Goal: Complete application form

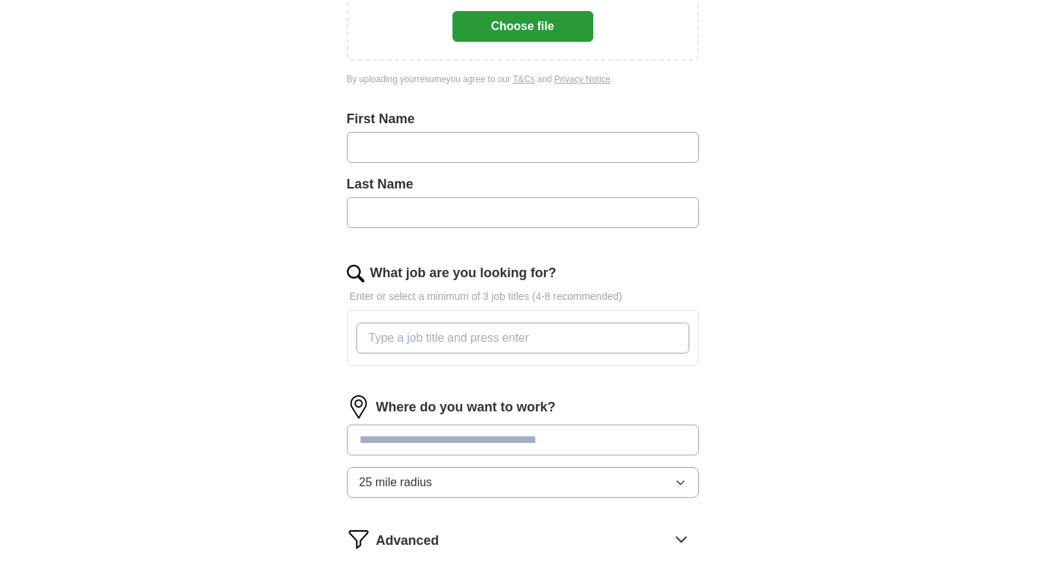
scroll to position [293, 0]
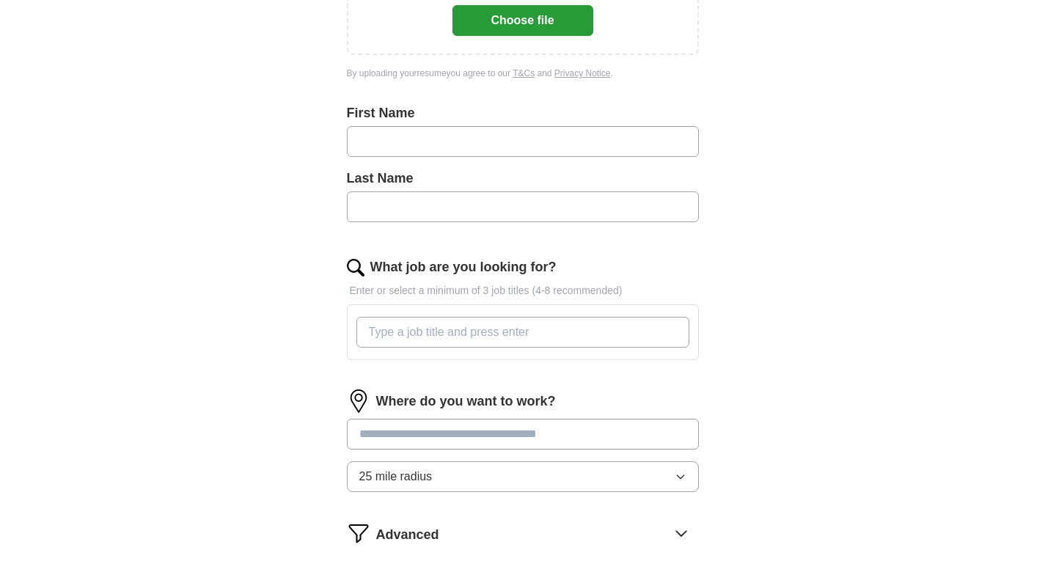
click at [443, 133] on input "text" at bounding box center [523, 141] width 352 height 31
type input "*******"
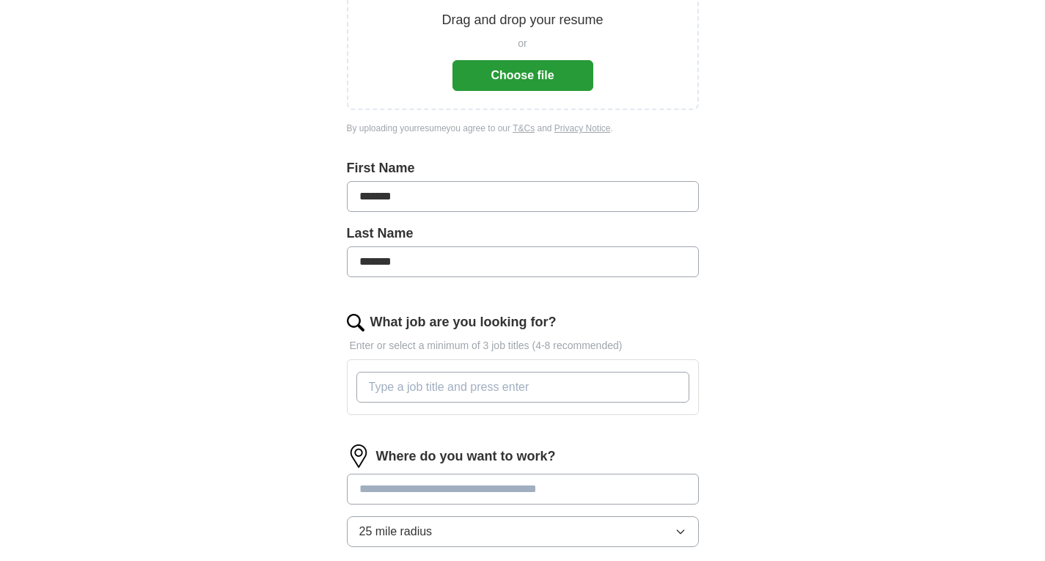
scroll to position [238, 0]
click at [482, 389] on input "What job are you looking for?" at bounding box center [522, 387] width 333 height 31
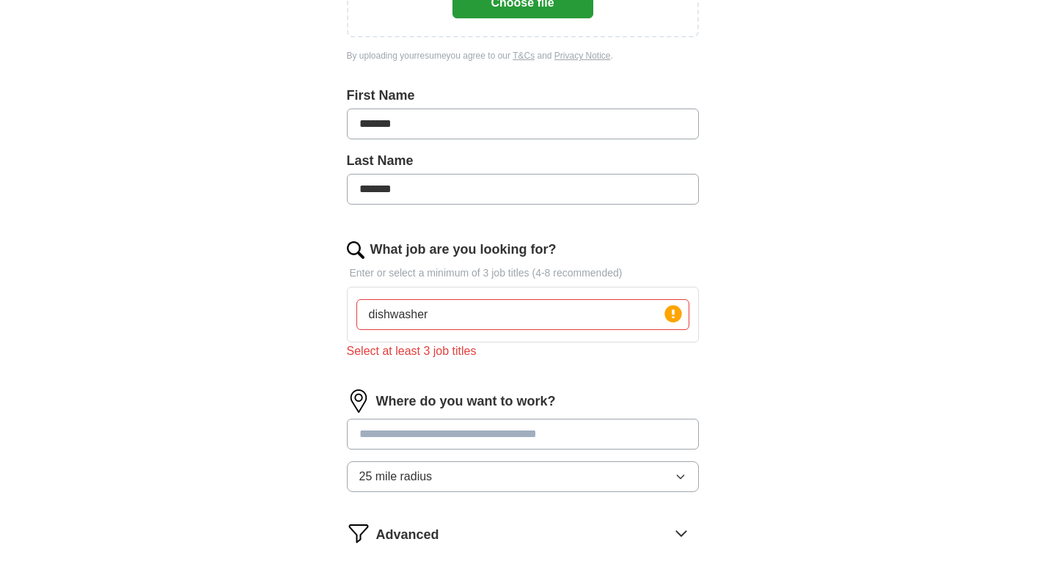
click at [500, 418] on div "Where do you want to work? 25 mile radius" at bounding box center [523, 446] width 352 height 114
click at [438, 316] on input "dishwasher" at bounding box center [522, 314] width 333 height 31
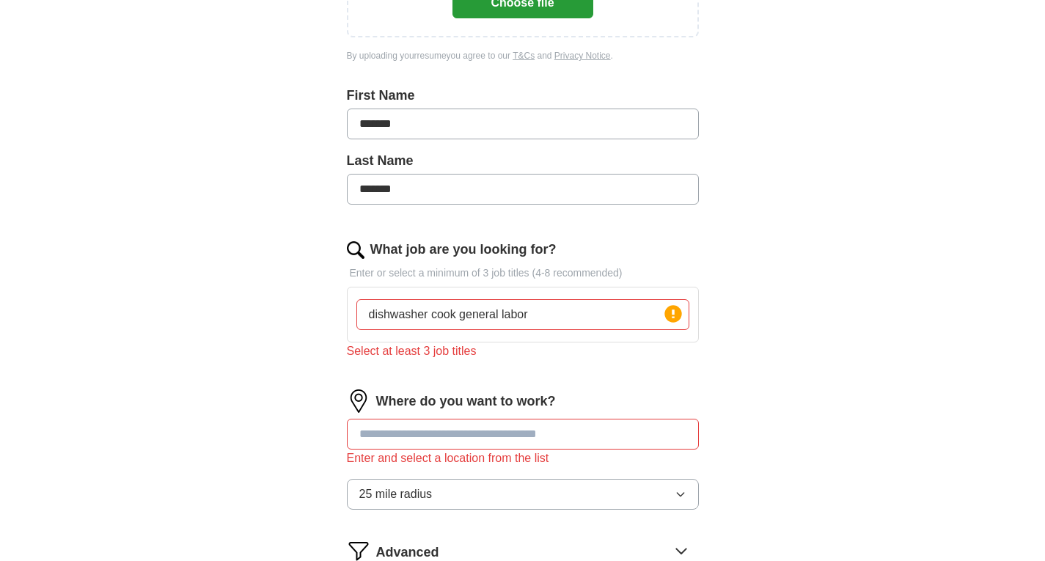
click at [524, 354] on div "Select at least 3 job titles" at bounding box center [523, 351] width 352 height 18
click at [427, 314] on input "dishwasher cook general labor" at bounding box center [522, 314] width 333 height 31
click at [433, 312] on input "dishwasher, cook general labor" at bounding box center [522, 314] width 333 height 31
click at [457, 314] on input "dishwasher,cook general labor" at bounding box center [522, 314] width 333 height 31
click at [458, 313] on input "dishwasher,cook general labor" at bounding box center [522, 314] width 333 height 31
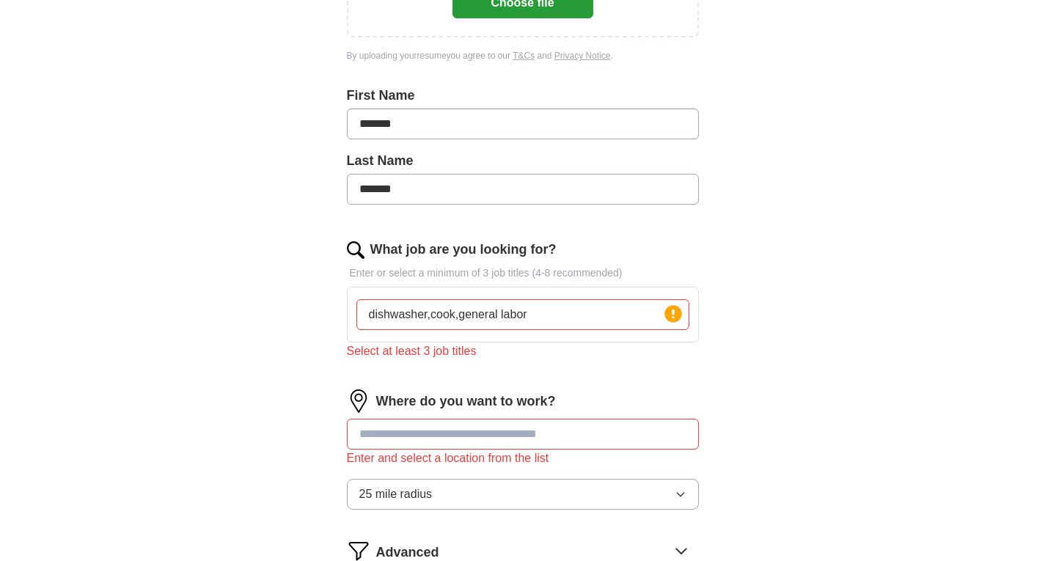
type input "dishwasher,cook,general labor"
click at [461, 358] on div "Select at least 3 job titles" at bounding box center [523, 351] width 352 height 18
click at [672, 317] on icon at bounding box center [673, 314] width 21 height 21
click at [521, 438] on input at bounding box center [523, 434] width 352 height 31
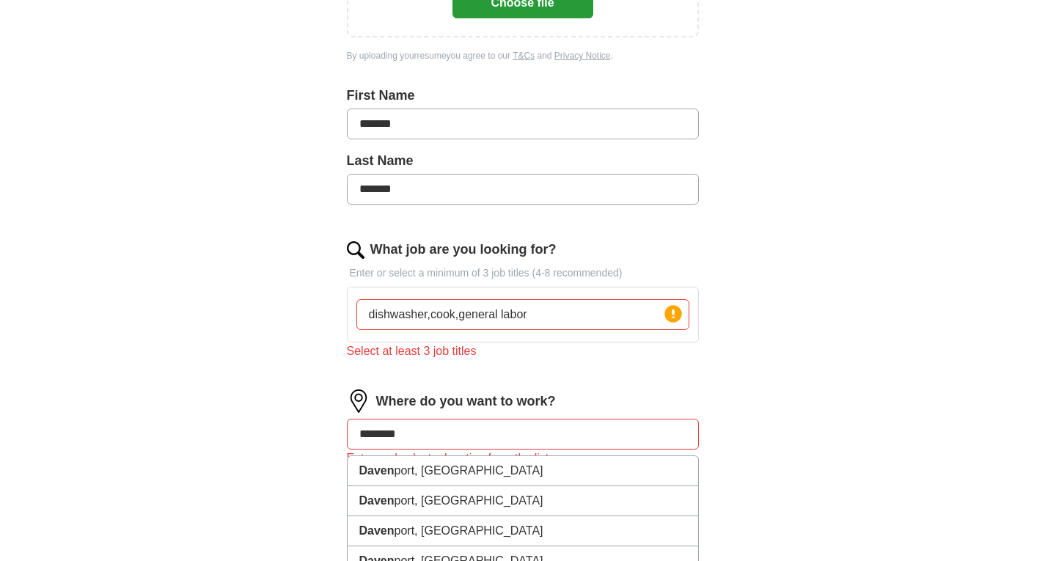
type input "*********"
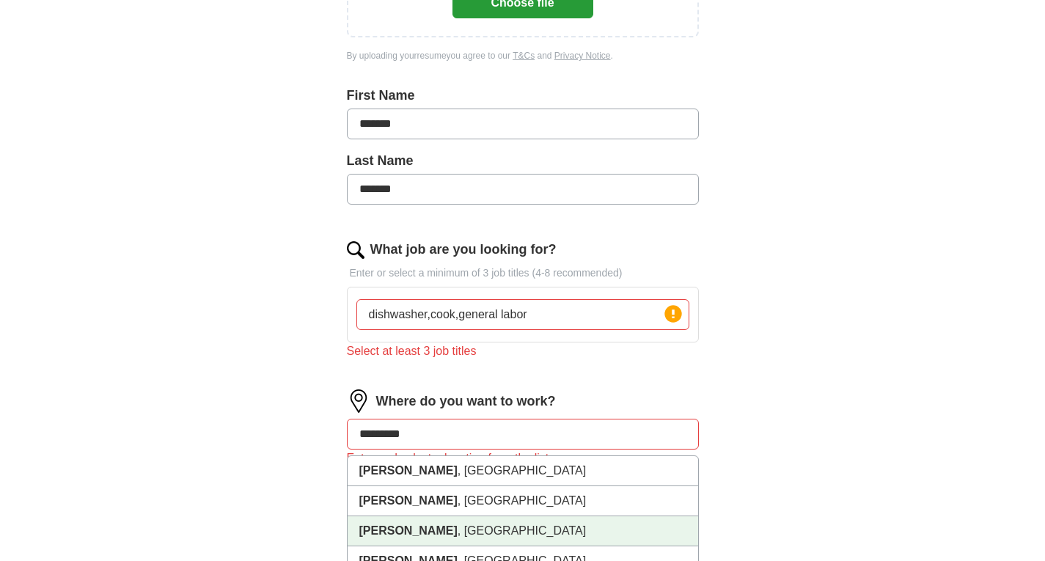
click at [389, 530] on strong "[PERSON_NAME]" at bounding box center [408, 530] width 98 height 12
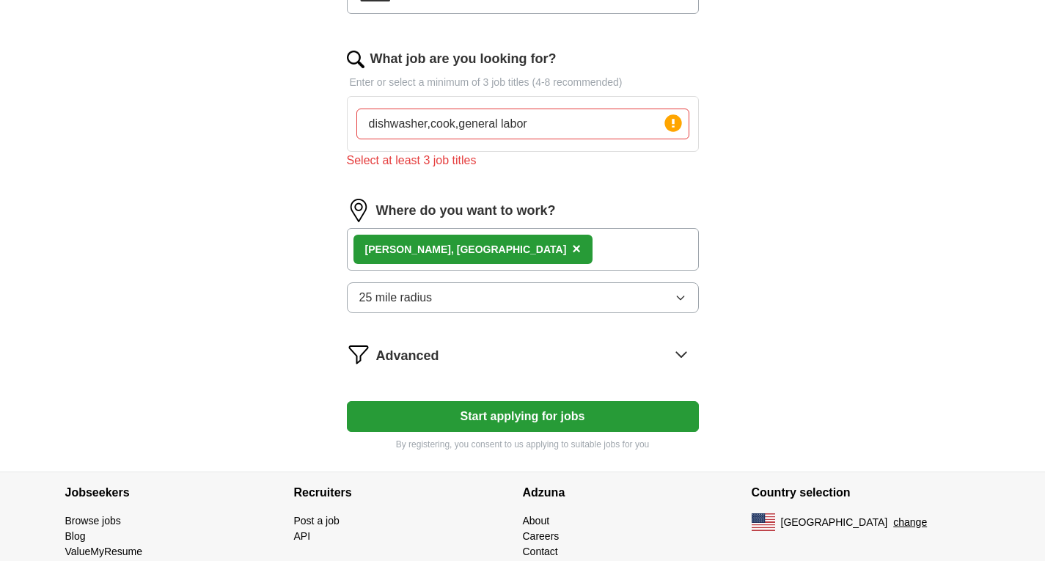
scroll to position [531, 0]
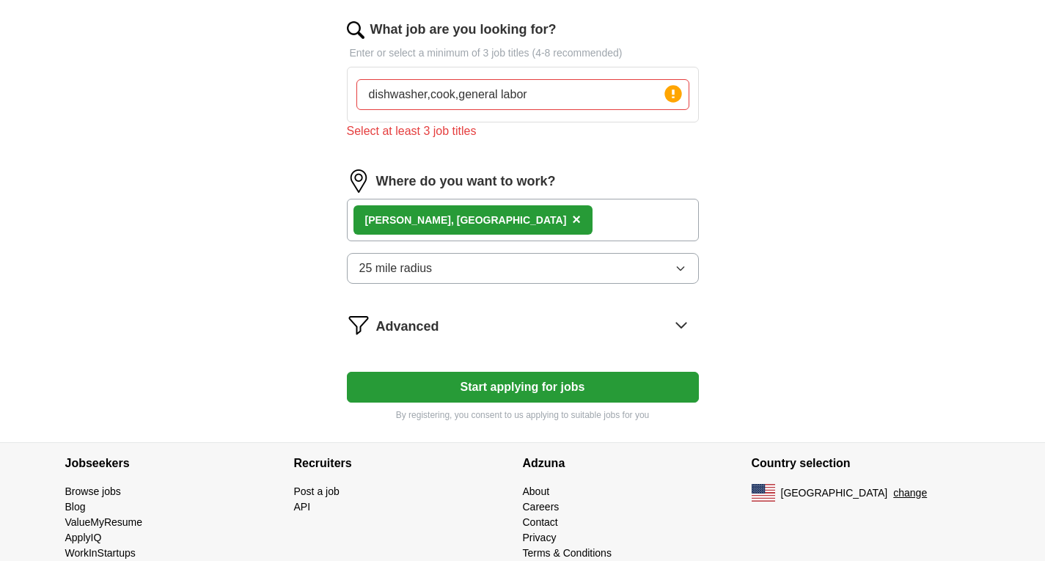
click at [678, 265] on icon "button" at bounding box center [681, 268] width 12 height 12
drag, startPoint x: 958, startPoint y: 262, endPoint x: 921, endPoint y: 280, distance: 41.3
click at [558, 383] on button "Start applying for jobs" at bounding box center [523, 387] width 352 height 31
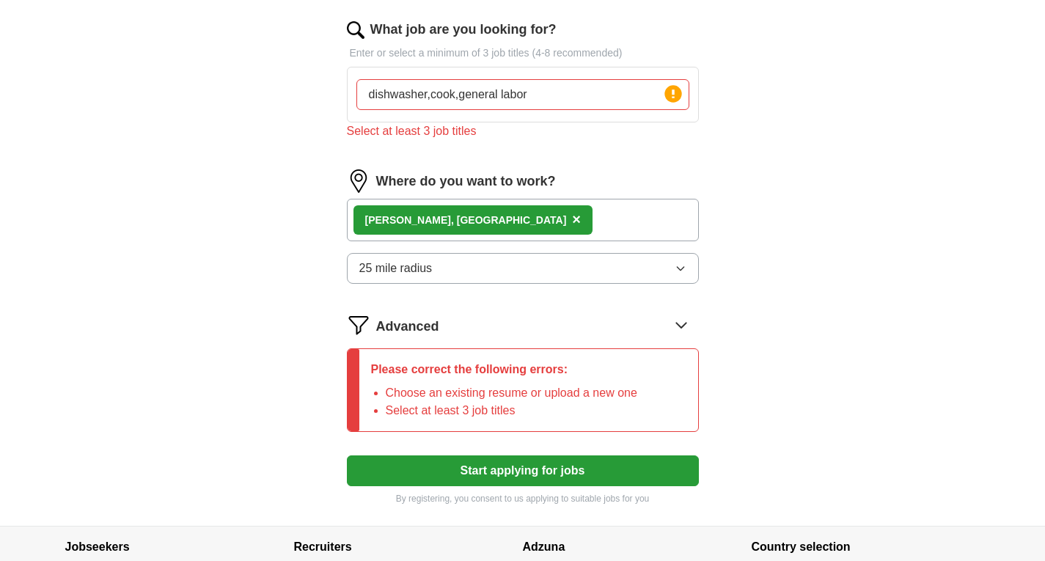
drag, startPoint x: 525, startPoint y: 94, endPoint x: 301, endPoint y: 114, distance: 225.2
click at [301, 114] on div "Let ApplyIQ do the hard work of searching and applying for jobs. Just tell us w…" at bounding box center [522, 51] width 469 height 947
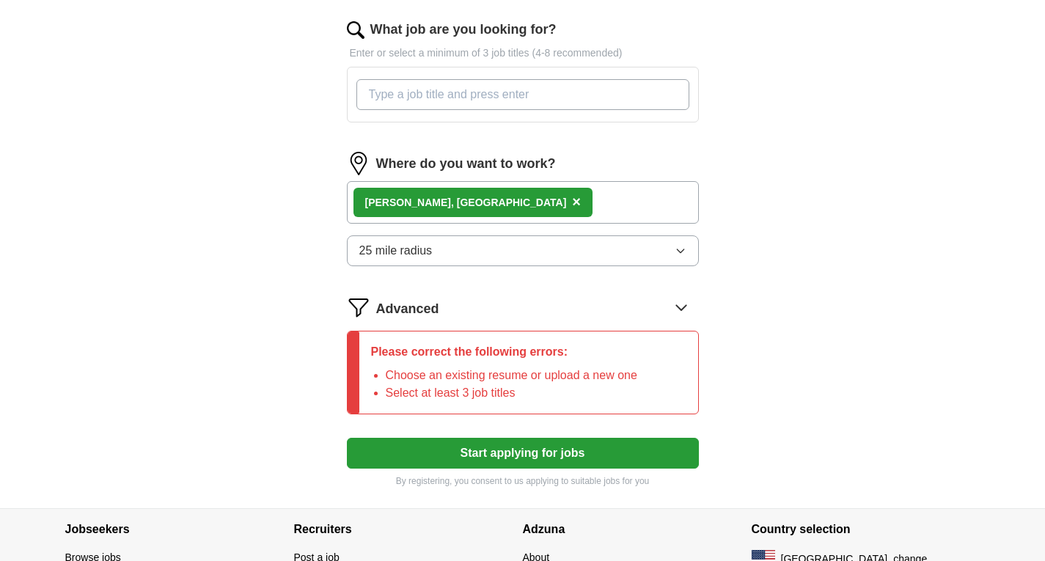
click at [680, 310] on form "Upload a resume Drag and drop your resume or Choose file By uploading your resu…" at bounding box center [523, 70] width 352 height 836
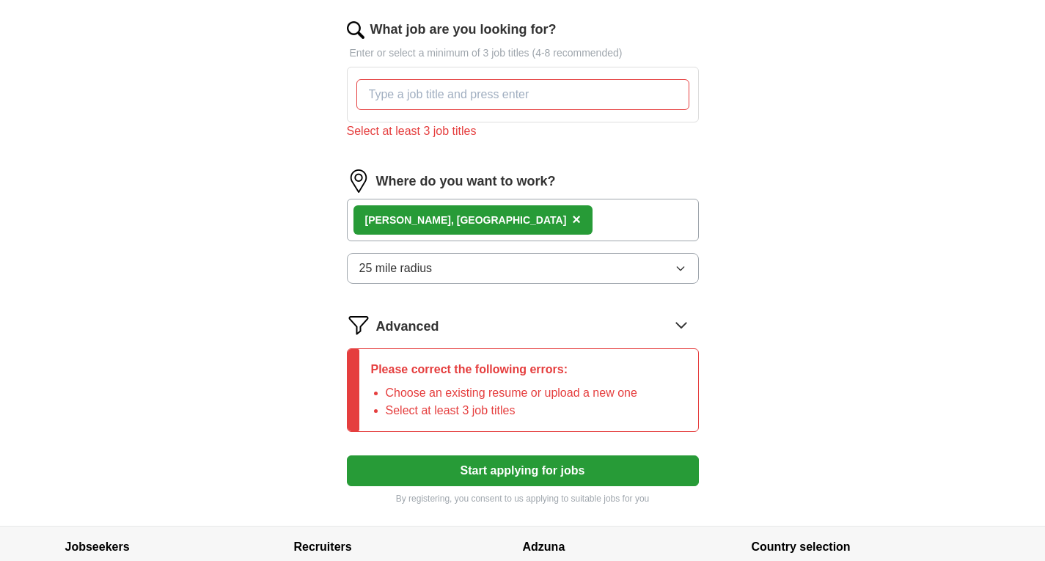
click at [663, 367] on div "Please correct the following errors: Choose an existing resume or upload a new …" at bounding box center [523, 390] width 352 height 84
click at [678, 327] on icon at bounding box center [680, 324] width 23 height 23
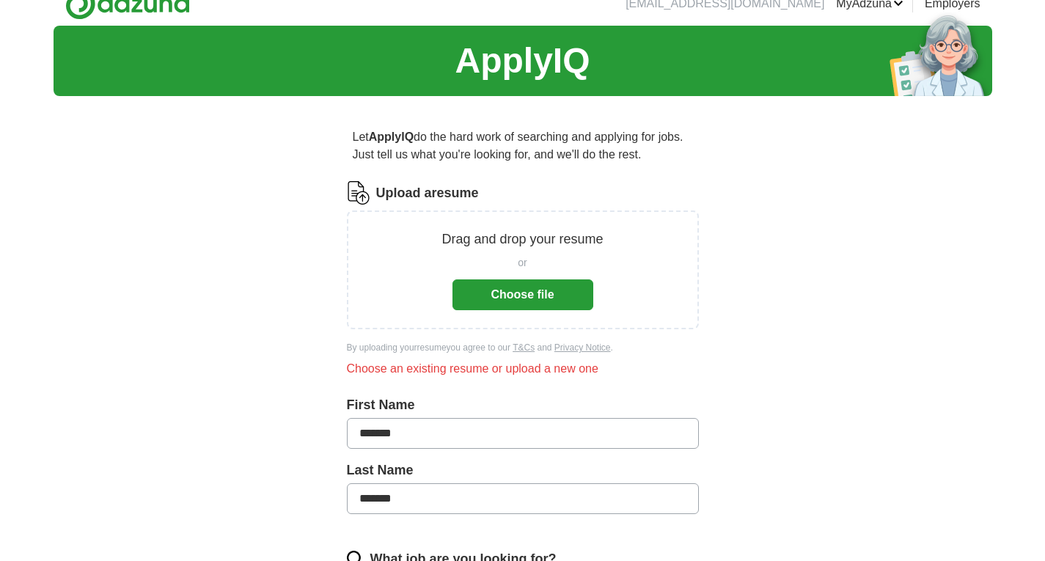
scroll to position [0, 0]
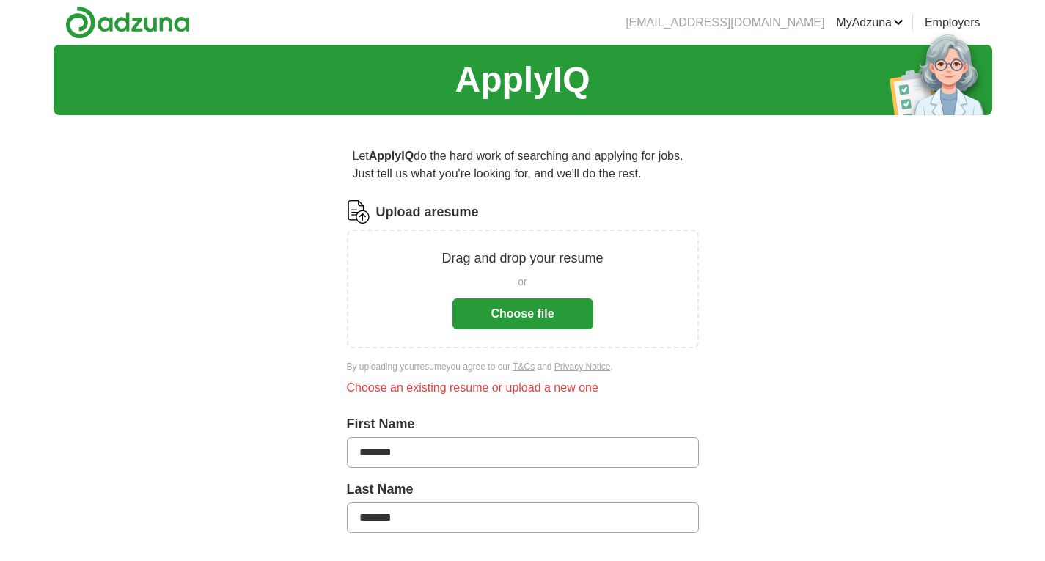
click at [524, 311] on button "Choose file" at bounding box center [522, 313] width 141 height 31
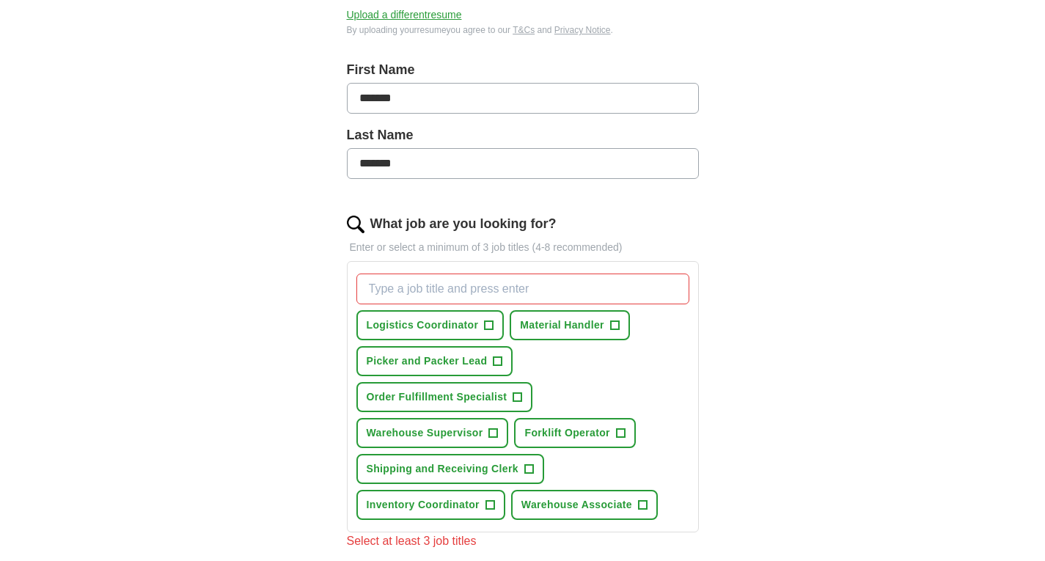
scroll to position [293, 0]
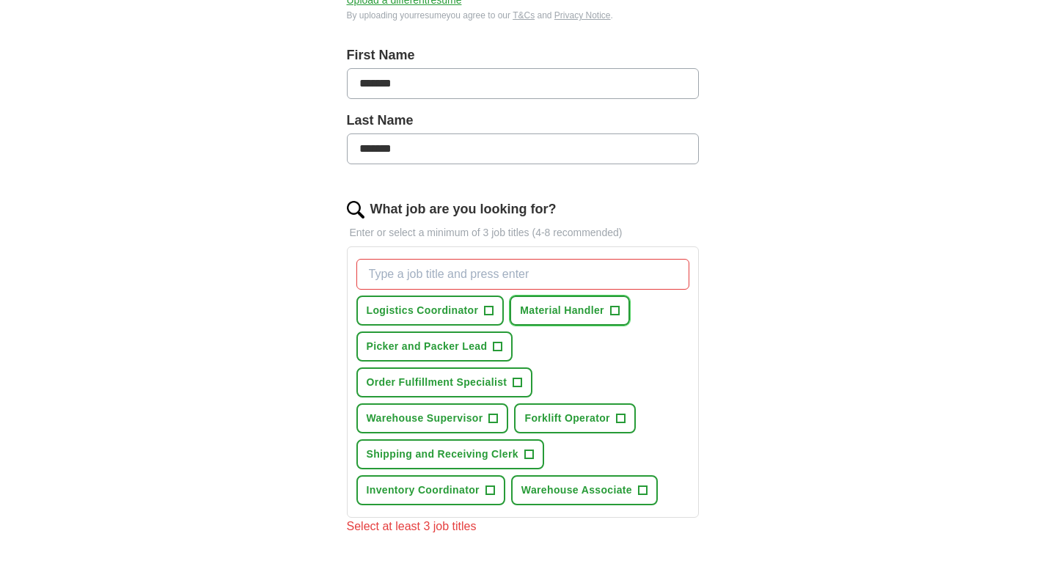
click at [561, 312] on span "Material Handler" at bounding box center [562, 310] width 84 height 15
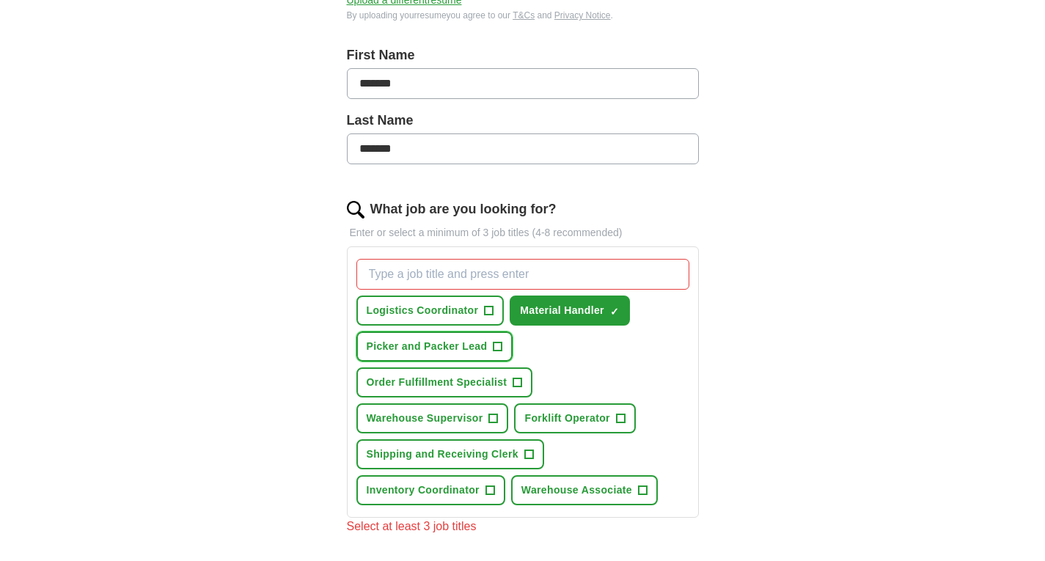
click at [426, 342] on span "Picker and Packer Lead" at bounding box center [427, 346] width 121 height 15
click at [566, 419] on span "Forklift Operator" at bounding box center [566, 418] width 85 height 15
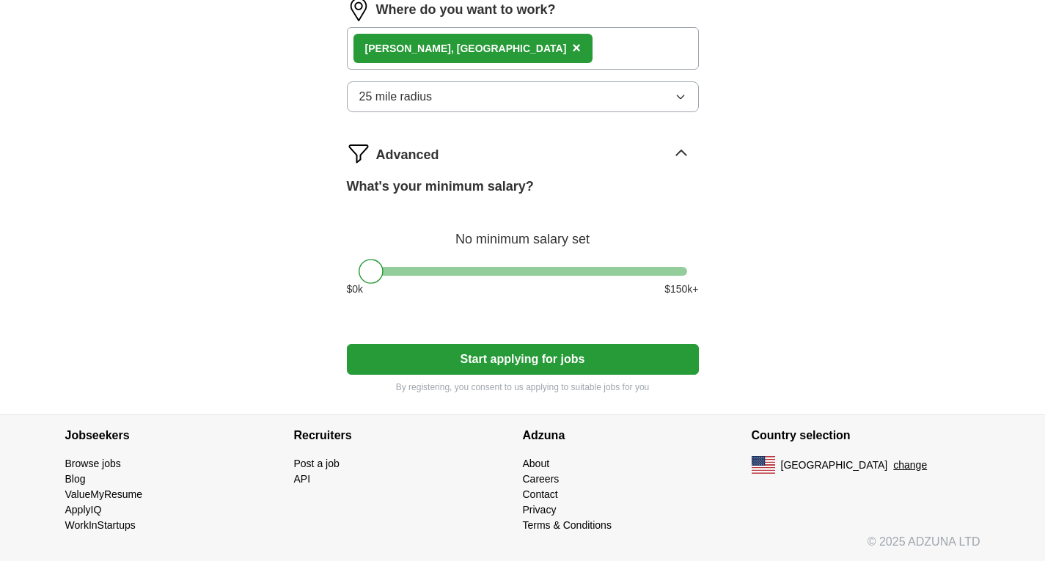
scroll to position [844, 0]
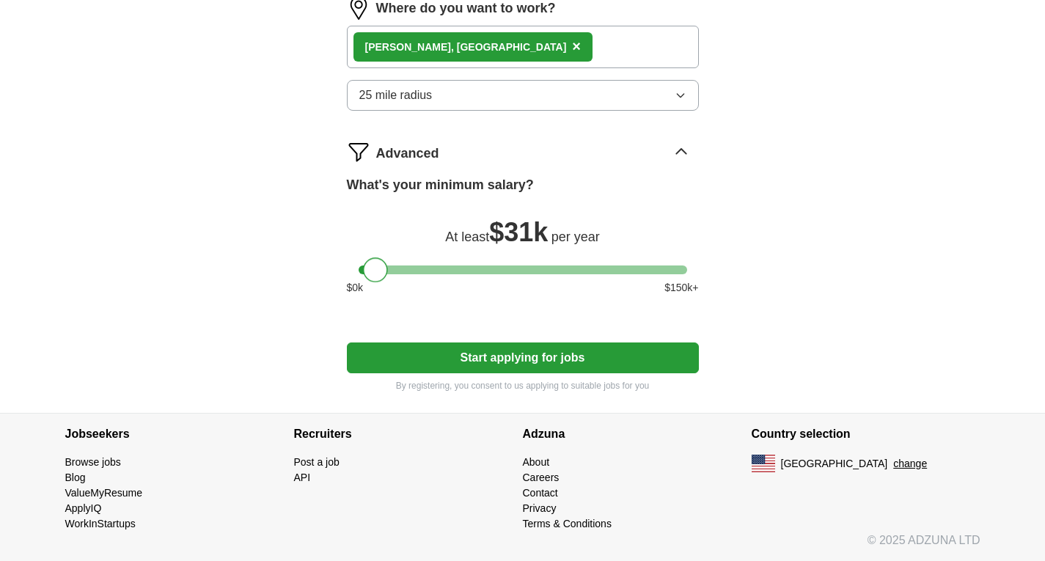
click at [372, 270] on div at bounding box center [375, 269] width 25 height 25
click at [415, 354] on button "Start applying for jobs" at bounding box center [523, 357] width 352 height 31
select select "**"
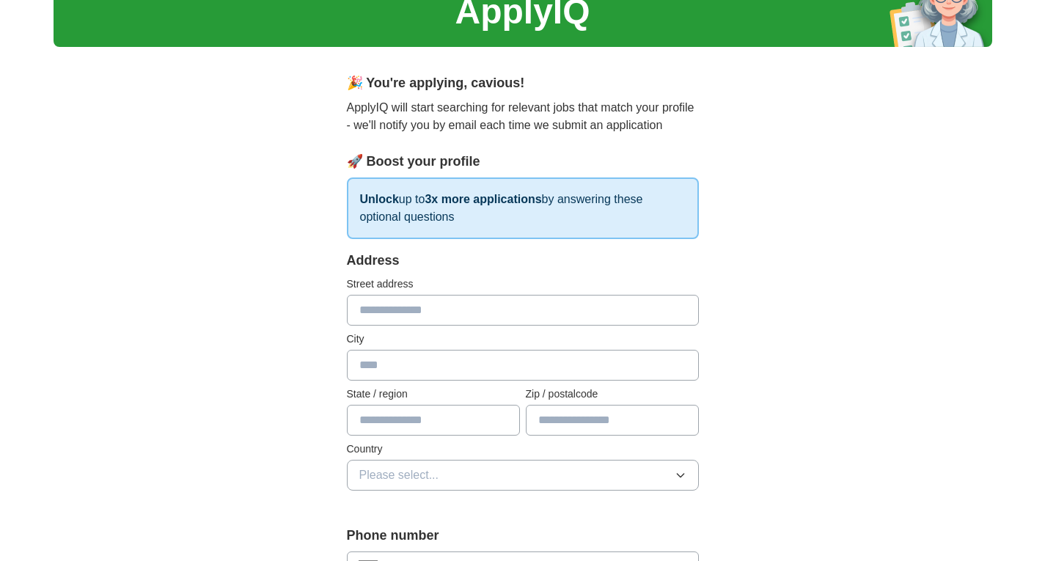
scroll to position [0, 0]
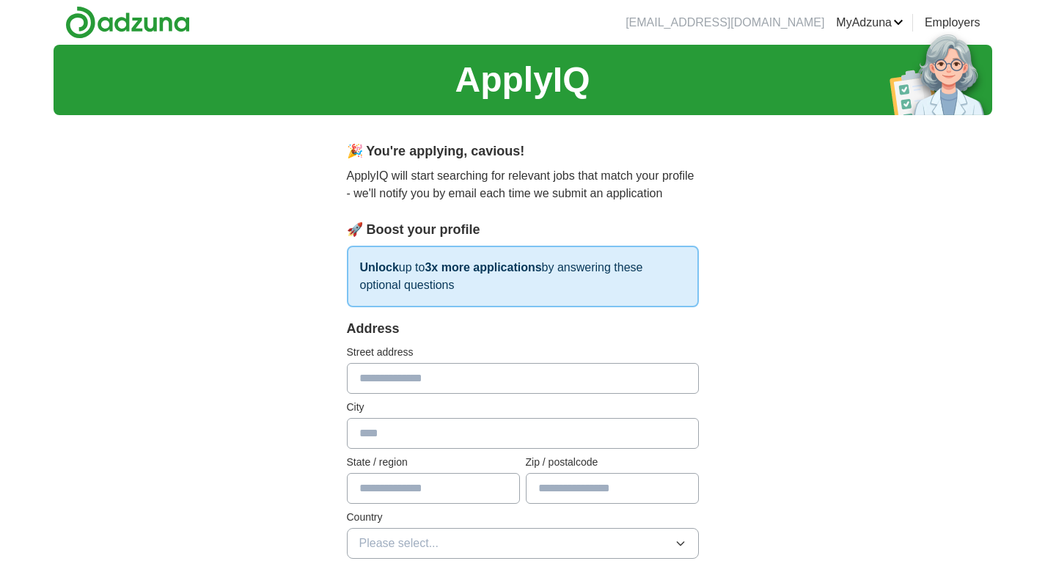
click at [371, 381] on input "text" at bounding box center [523, 378] width 352 height 31
type input "**********"
type input "*********"
type input "**"
type input "*****"
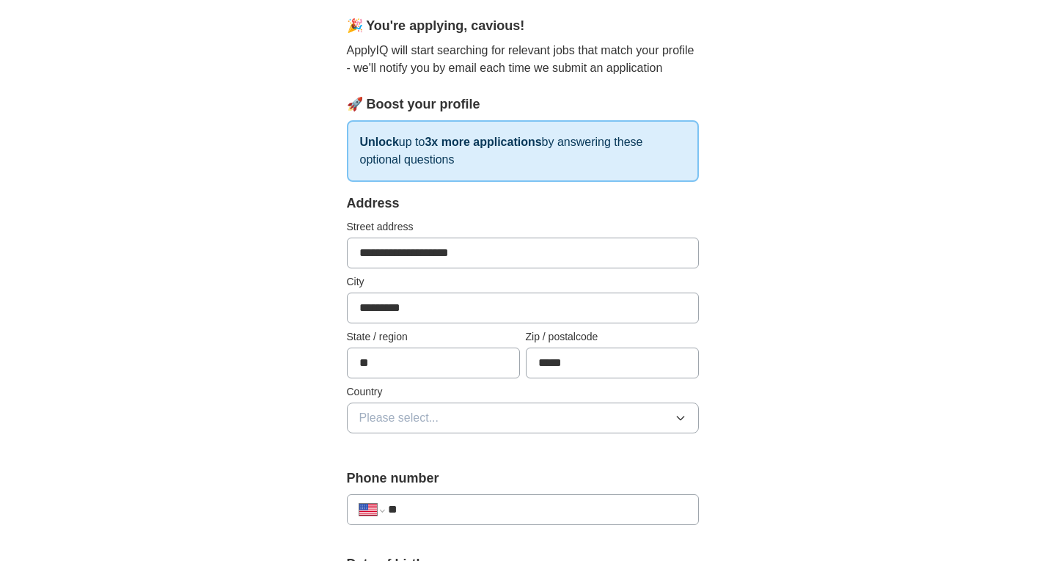
scroll to position [147, 0]
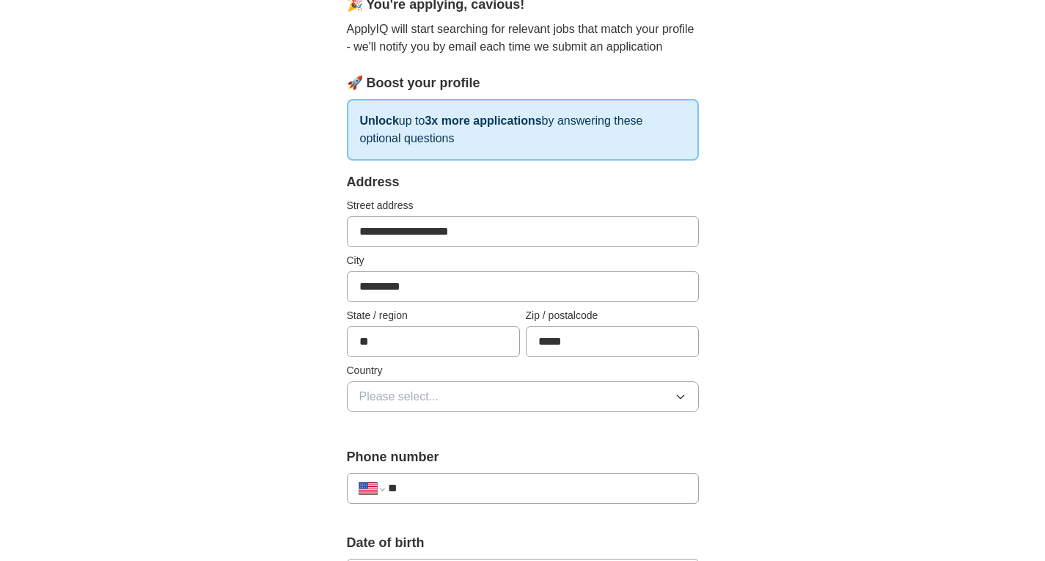
click at [441, 490] on input "**" at bounding box center [537, 489] width 298 height 18
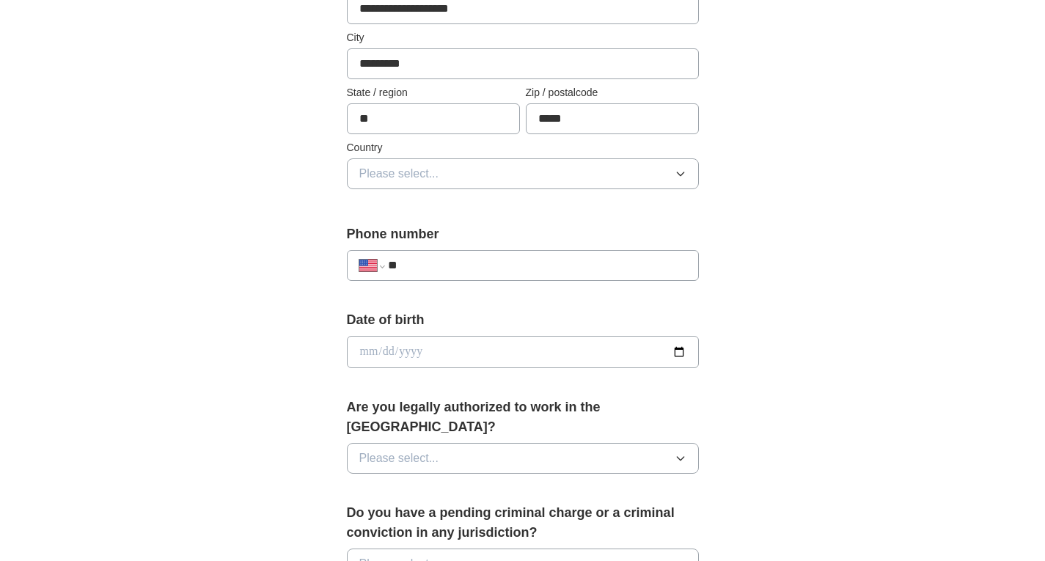
scroll to position [344, 0]
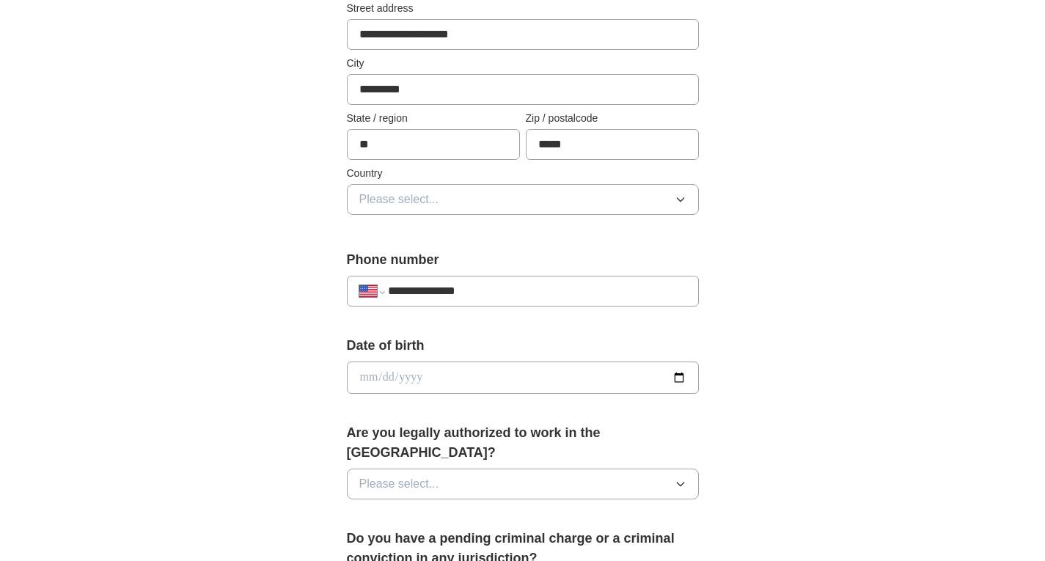
type input "**********"
click at [676, 378] on input "date" at bounding box center [523, 377] width 352 height 32
type input "**********"
click at [448, 469] on button "Please select..." at bounding box center [523, 484] width 352 height 31
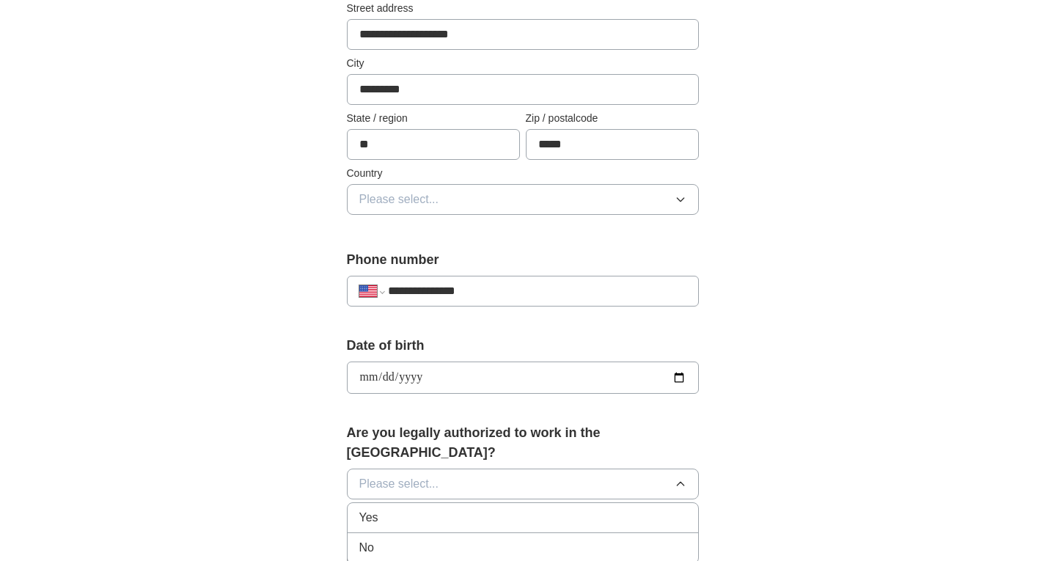
click at [363, 508] on li "Yes" at bounding box center [523, 518] width 350 height 30
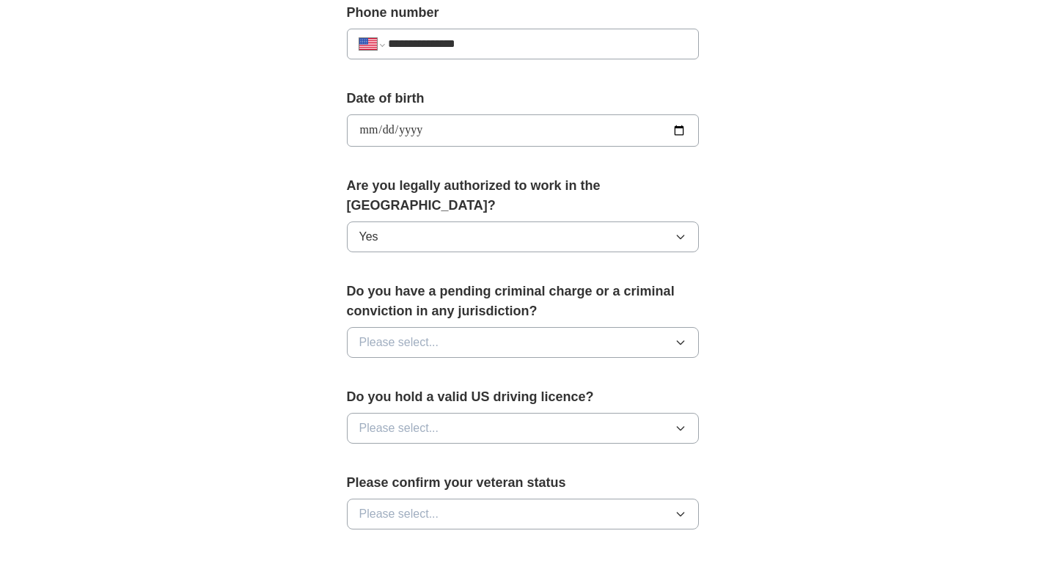
scroll to position [637, 0]
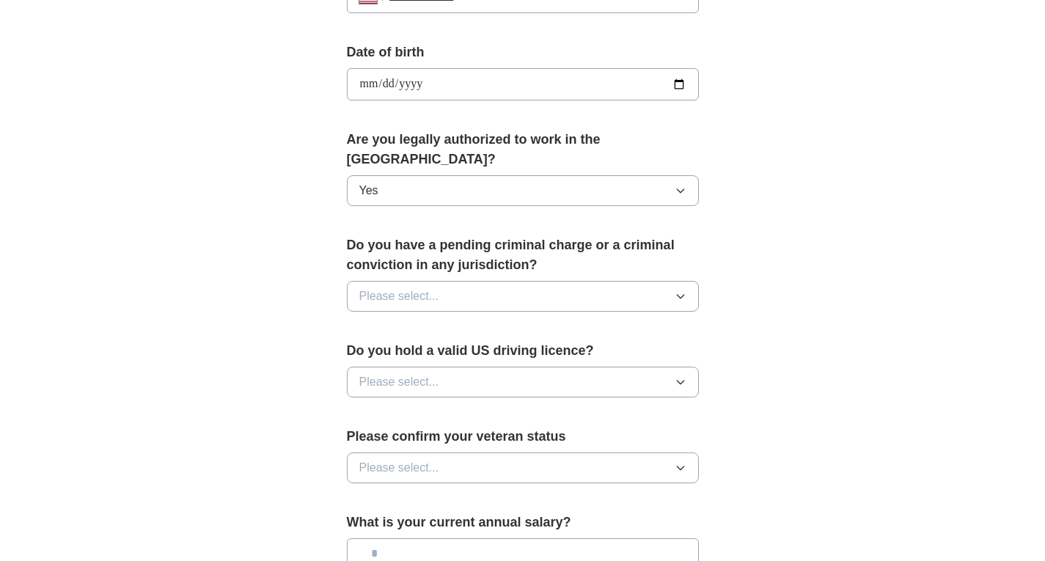
click at [433, 287] on span "Please select..." at bounding box center [399, 296] width 80 height 18
click at [417, 321] on div "Yes" at bounding box center [522, 330] width 327 height 18
click at [418, 373] on span "Please select..." at bounding box center [399, 382] width 80 height 18
click at [421, 437] on div "No" at bounding box center [522, 446] width 327 height 18
click at [437, 459] on span "Please select..." at bounding box center [399, 468] width 80 height 18
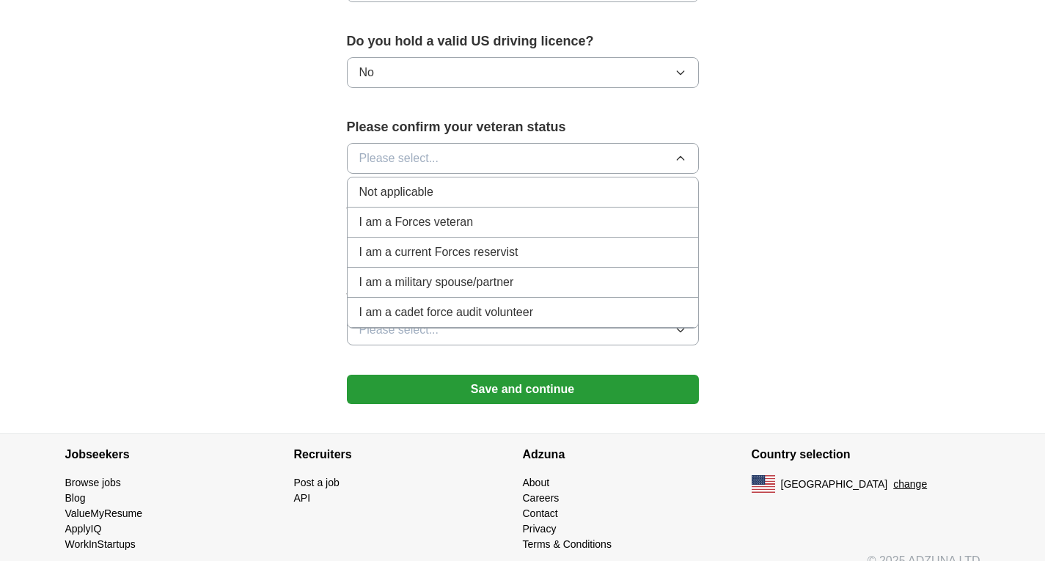
scroll to position [947, 0]
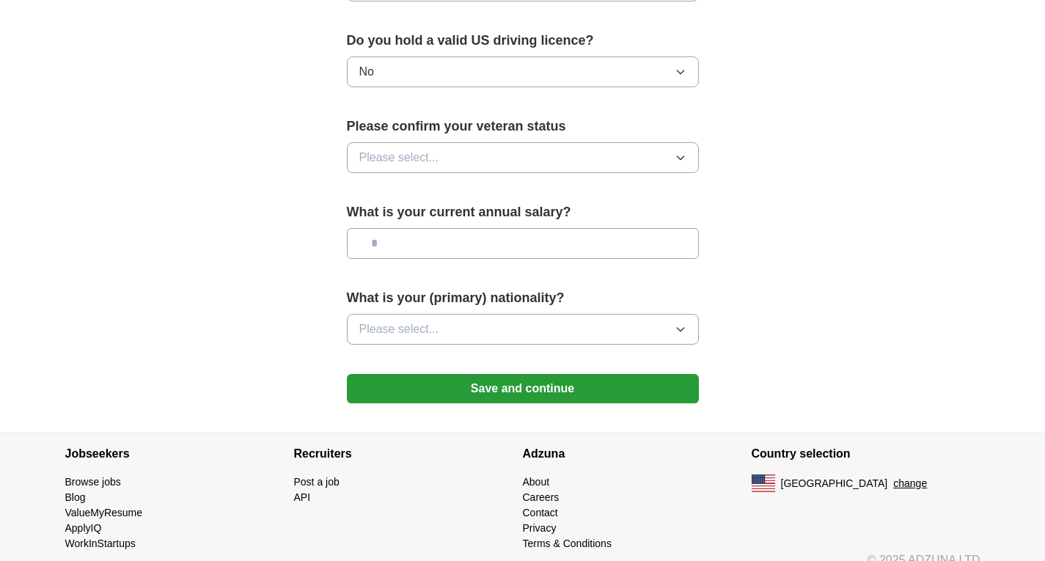
click at [438, 142] on button "Please select..." at bounding box center [523, 157] width 352 height 31
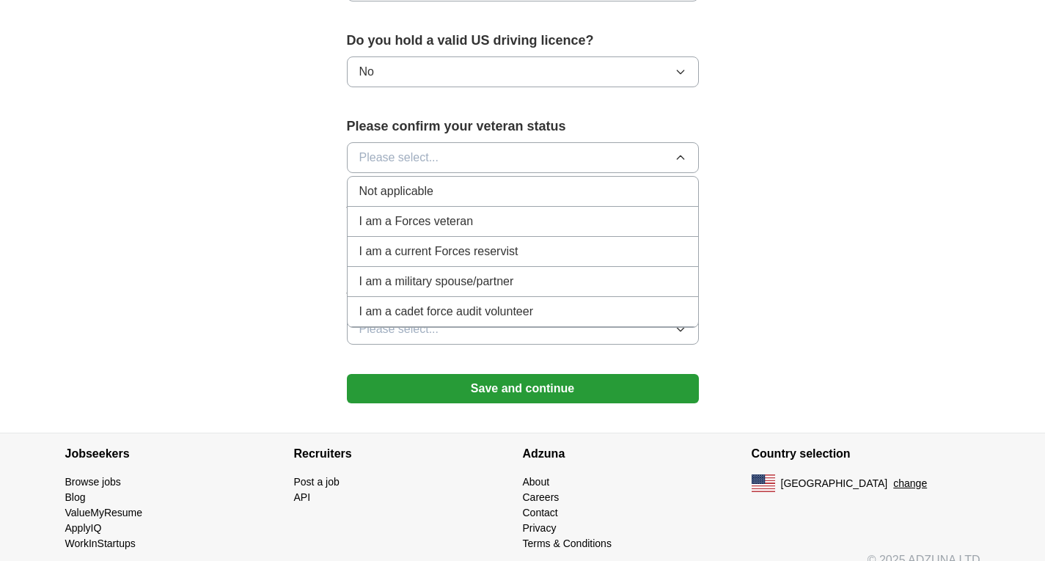
click at [406, 183] on span "Not applicable" at bounding box center [396, 192] width 74 height 18
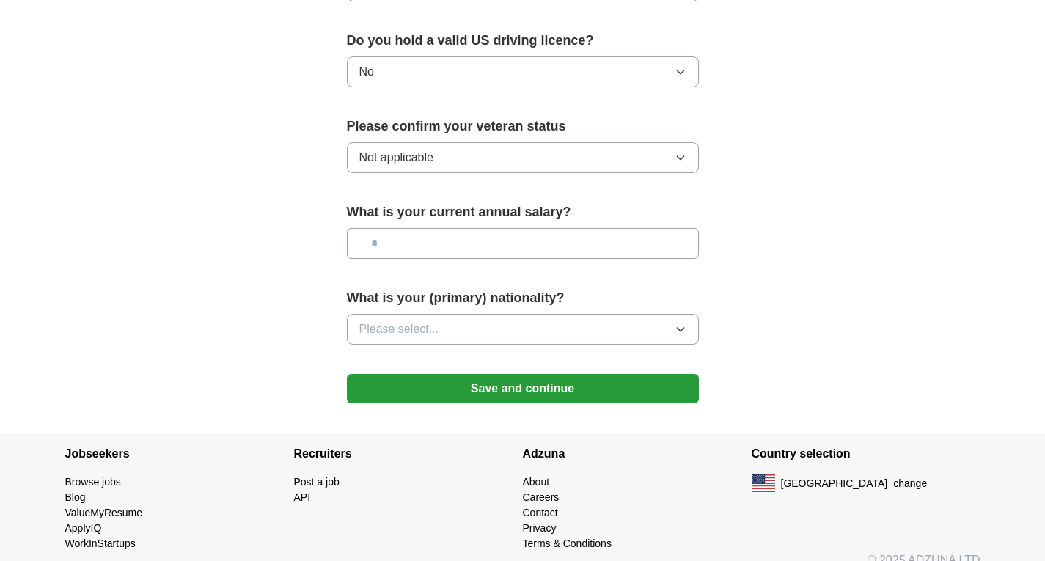
click at [412, 228] on input "text" at bounding box center [523, 243] width 352 height 31
type input "**"
type input "*******"
click at [414, 320] on span "Please select..." at bounding box center [399, 329] width 80 height 18
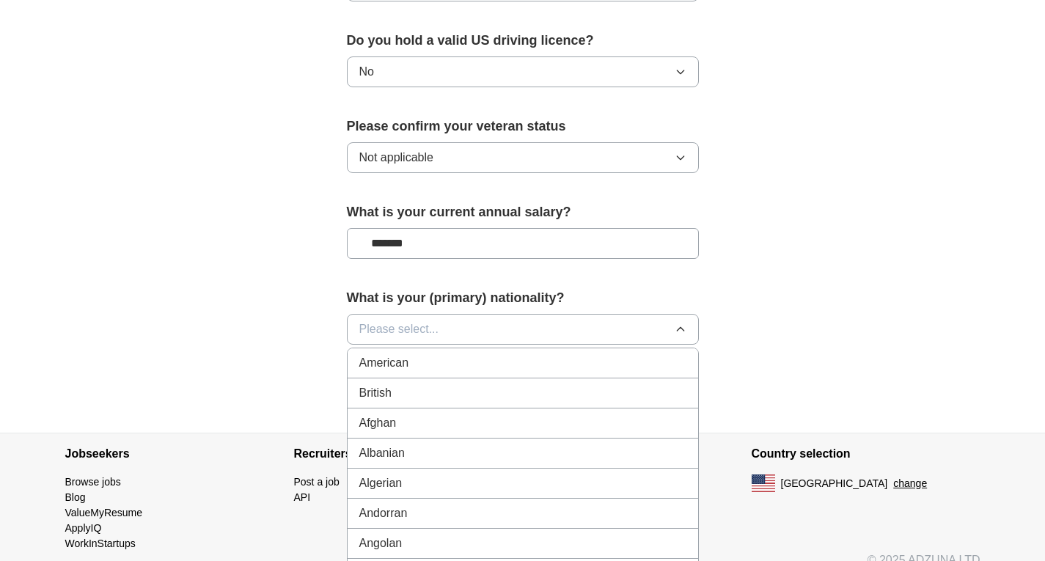
click at [398, 354] on span "American" at bounding box center [384, 363] width 50 height 18
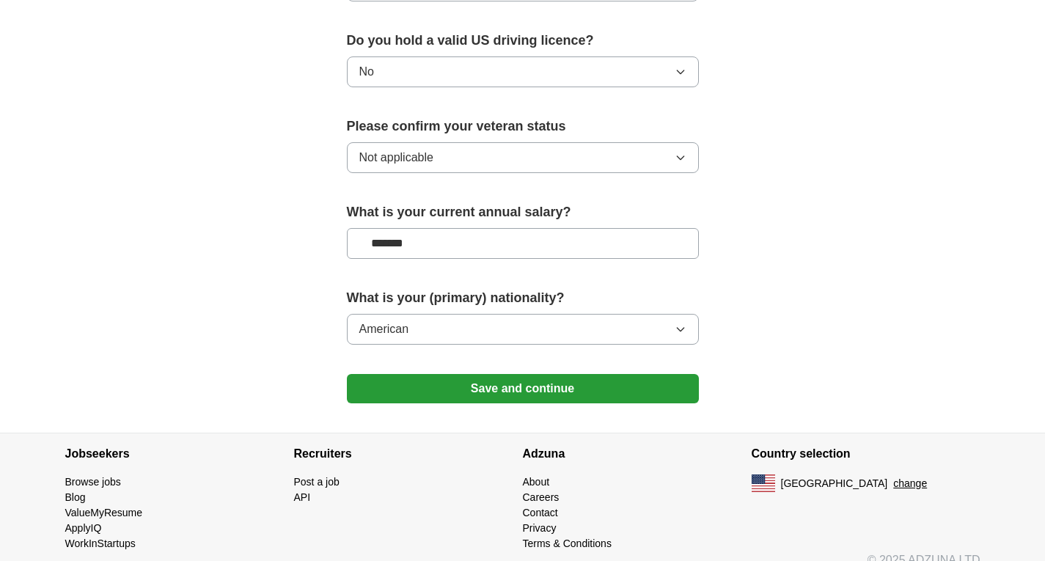
click at [512, 374] on button "Save and continue" at bounding box center [523, 388] width 352 height 29
